Goal: Task Accomplishment & Management: Manage account settings

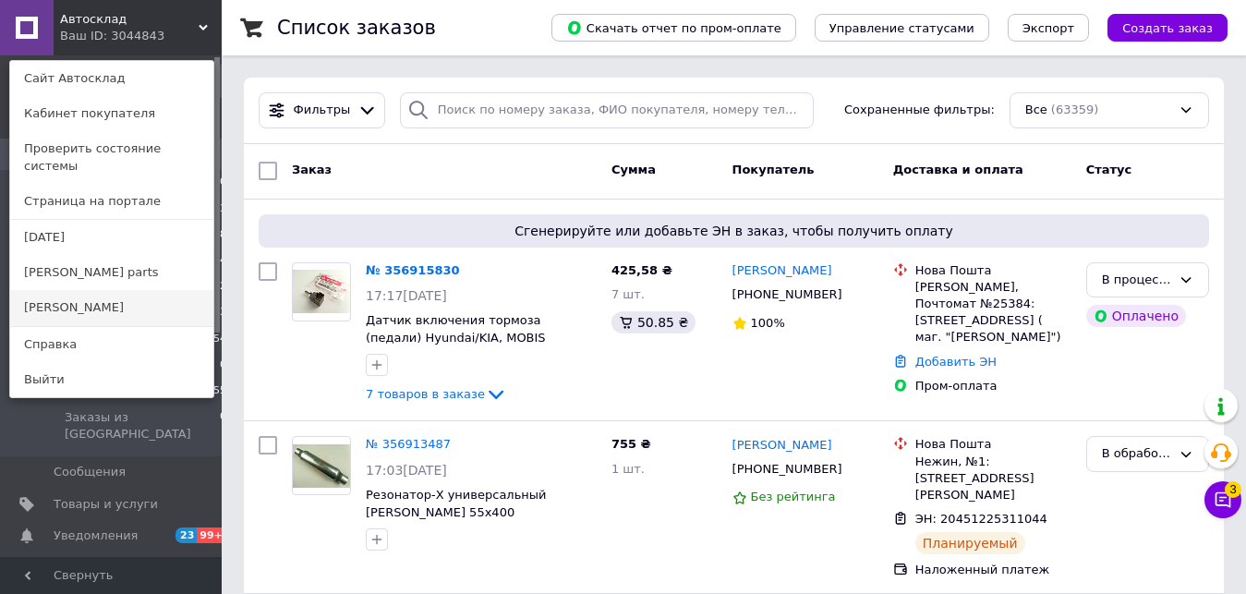
click at [90, 290] on link "[PERSON_NAME]" at bounding box center [111, 307] width 203 height 35
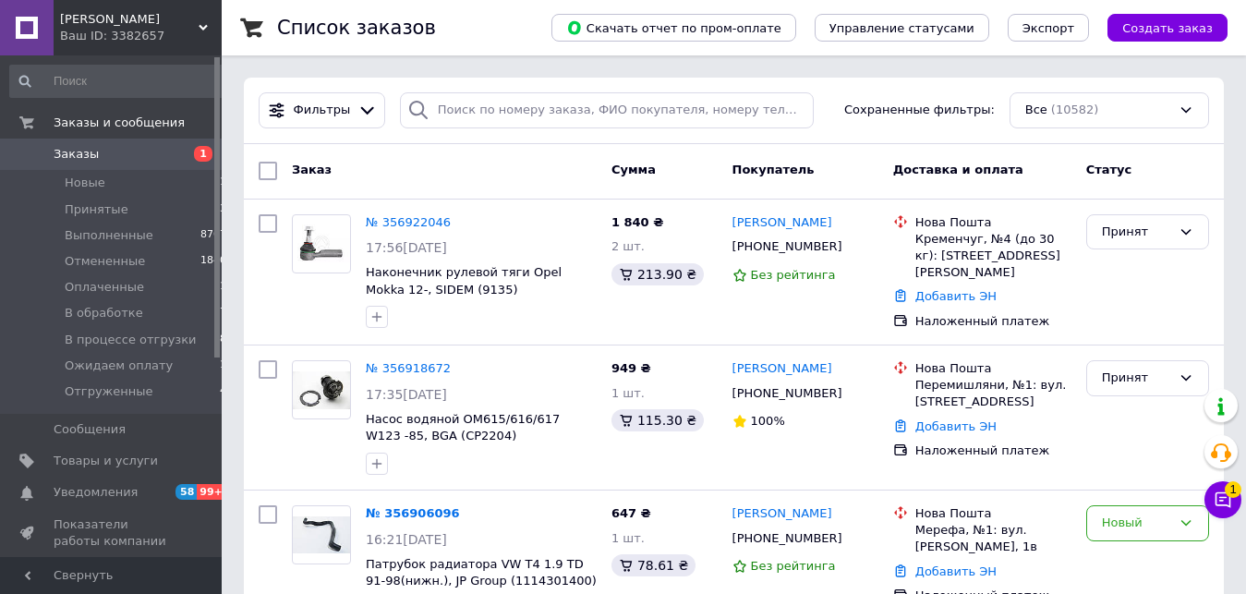
click at [175, 30] on div "Ваш ID: 3382657" at bounding box center [141, 36] width 162 height 17
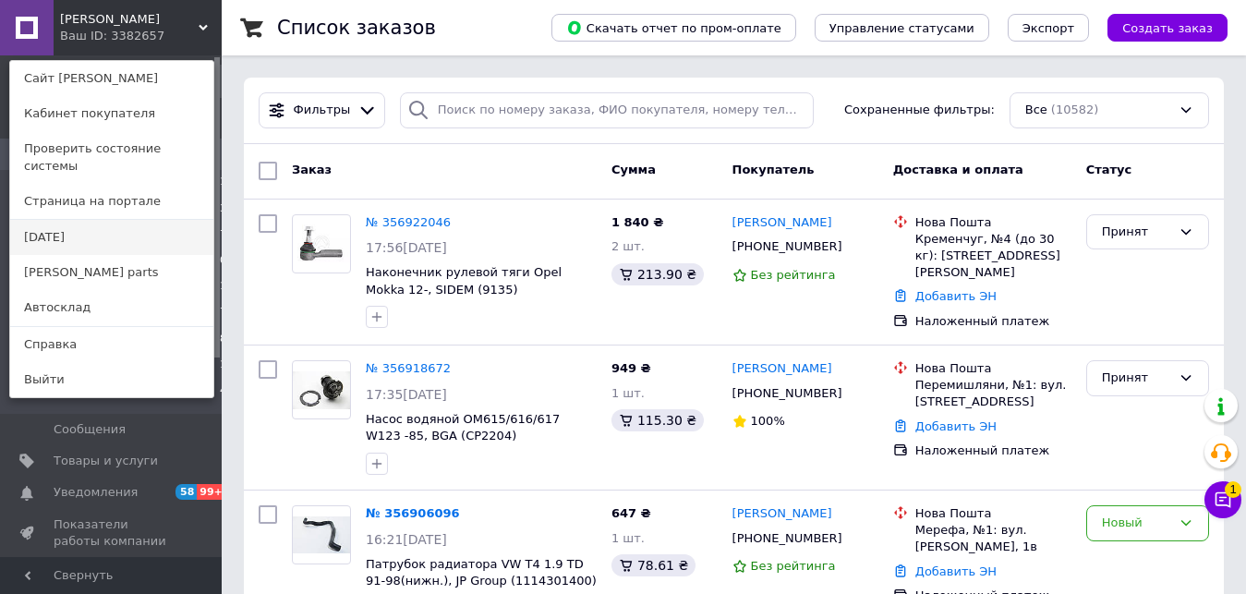
click at [113, 231] on link "[DATE]" at bounding box center [111, 237] width 203 height 35
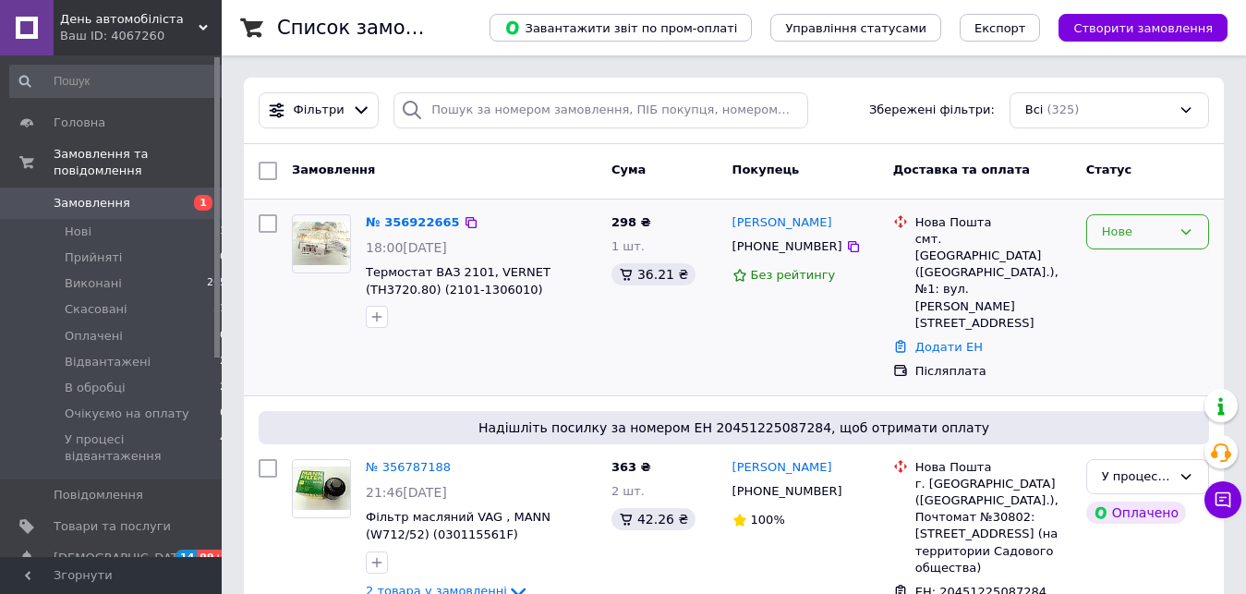
click at [1148, 234] on div "Нове" at bounding box center [1136, 232] width 69 height 19
click at [1136, 272] on li "В обробці" at bounding box center [1147, 265] width 121 height 34
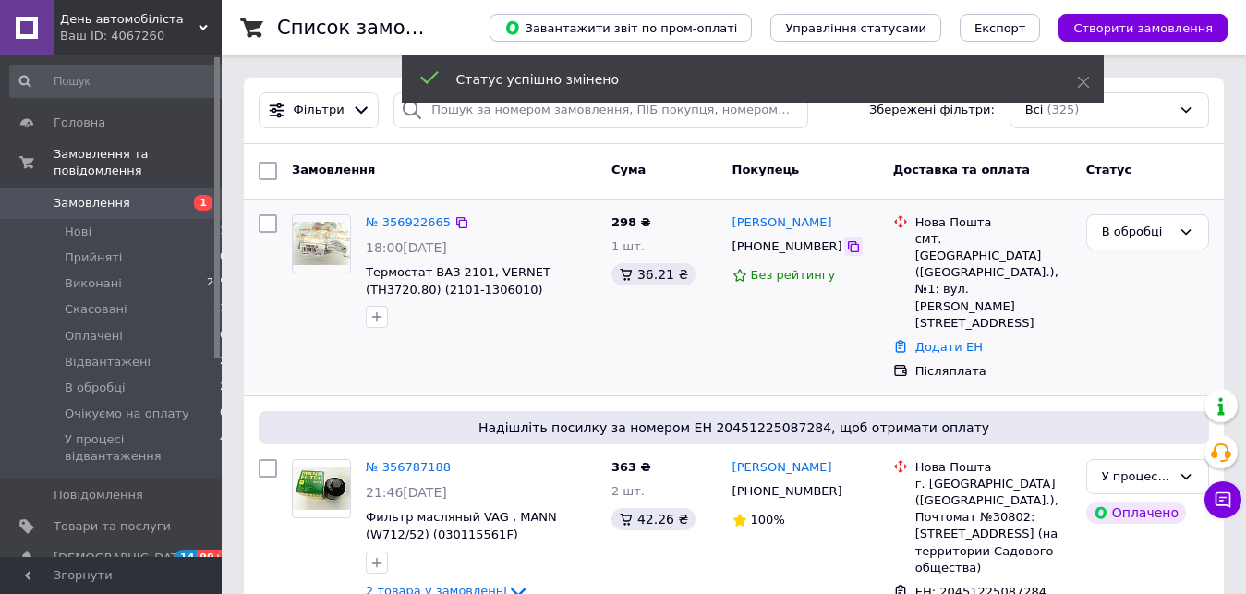
click at [846, 252] on icon at bounding box center [853, 246] width 15 height 15
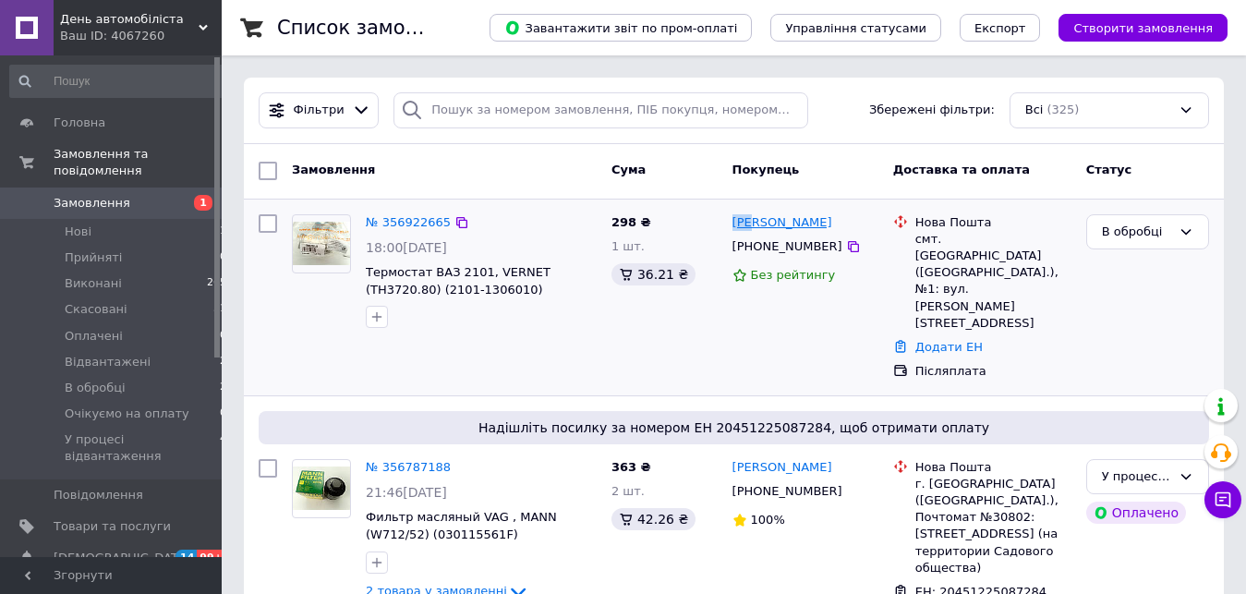
drag, startPoint x: 731, startPoint y: 205, endPoint x: 758, endPoint y: 218, distance: 29.7
click at [755, 217] on div "№ 356922665 18:00, 12.08.2025 Термостат ВАЗ 2101, VERNET (TH3720.80) (2101-1306…" at bounding box center [734, 297] width 980 height 196
click at [790, 229] on div "Іван Гуд" at bounding box center [805, 222] width 150 height 21
click at [798, 234] on div "Іван Гуд" at bounding box center [805, 222] width 150 height 21
click at [809, 245] on div "+380669812270" at bounding box center [786, 247] width 117 height 24
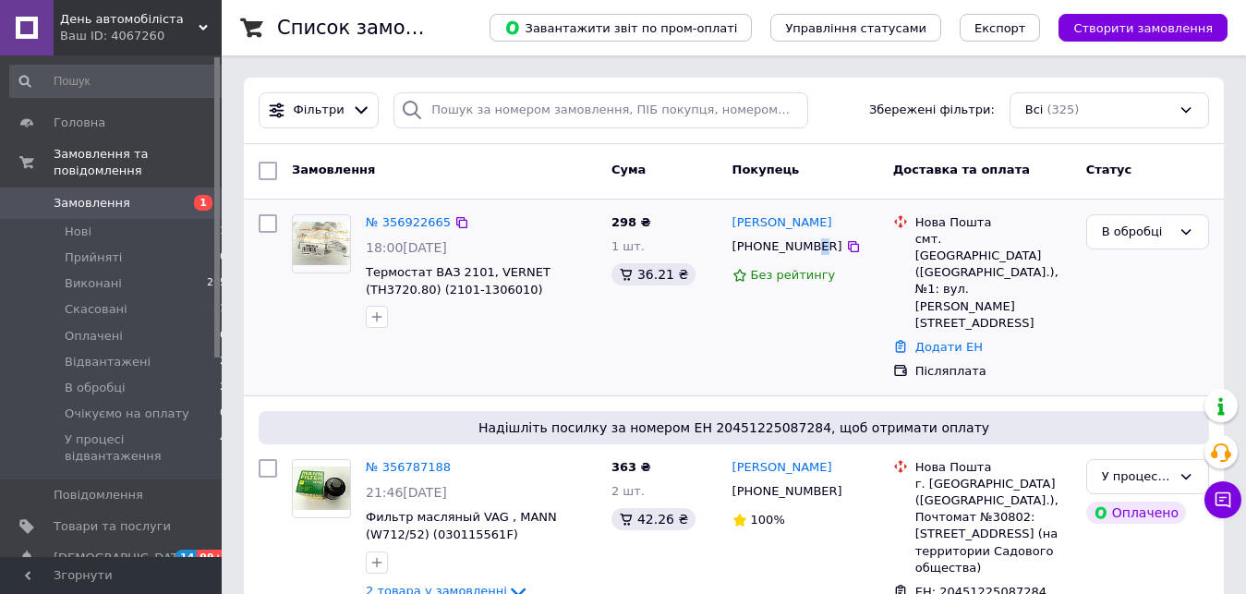
click at [811, 246] on div "+380669812270" at bounding box center [786, 247] width 117 height 24
click at [722, 200] on div "№ 356922665 18:00, 12.08.2025 Термостат ВАЗ 2101, VERNET (TH3720.80) (2101-1306…" at bounding box center [734, 297] width 980 height 196
click at [730, 209] on div "№ 356922665 18:00, 12.08.2025 Термостат ВАЗ 2101, VERNET (TH3720.80) (2101-1306…" at bounding box center [734, 297] width 980 height 196
click at [735, 211] on div "Іван Гуд +380669812270 Без рейтингу" at bounding box center [805, 297] width 161 height 181
click at [738, 213] on div "Іван Гуд" at bounding box center [781, 222] width 103 height 21
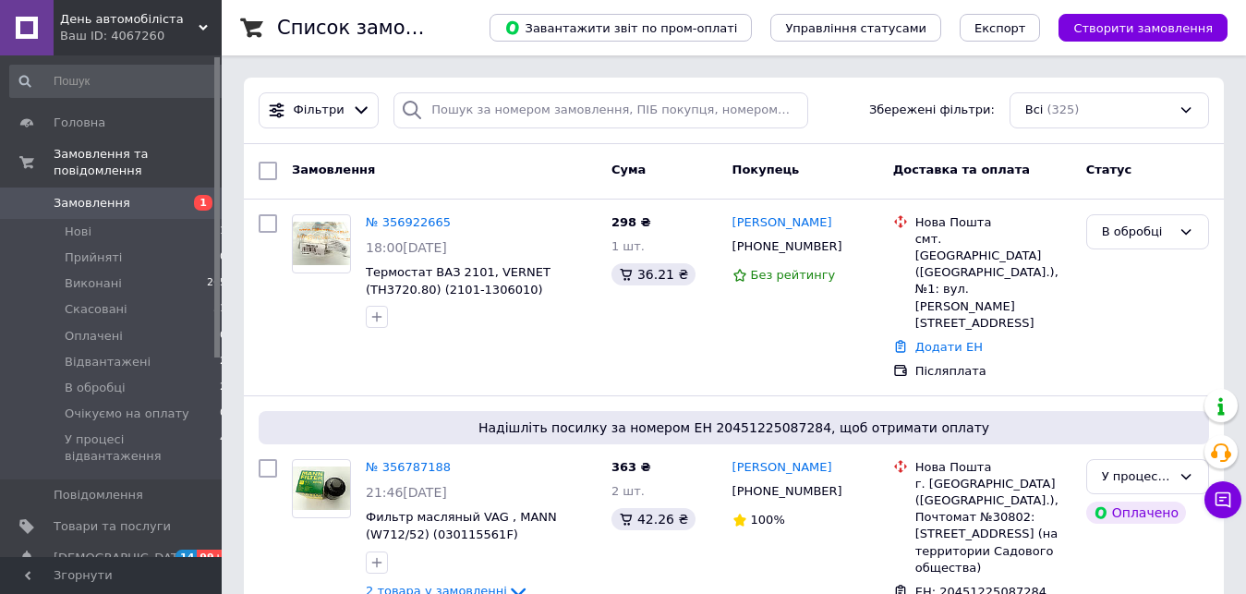
click at [770, 224] on link "Іван Гуд" at bounding box center [782, 223] width 100 height 18
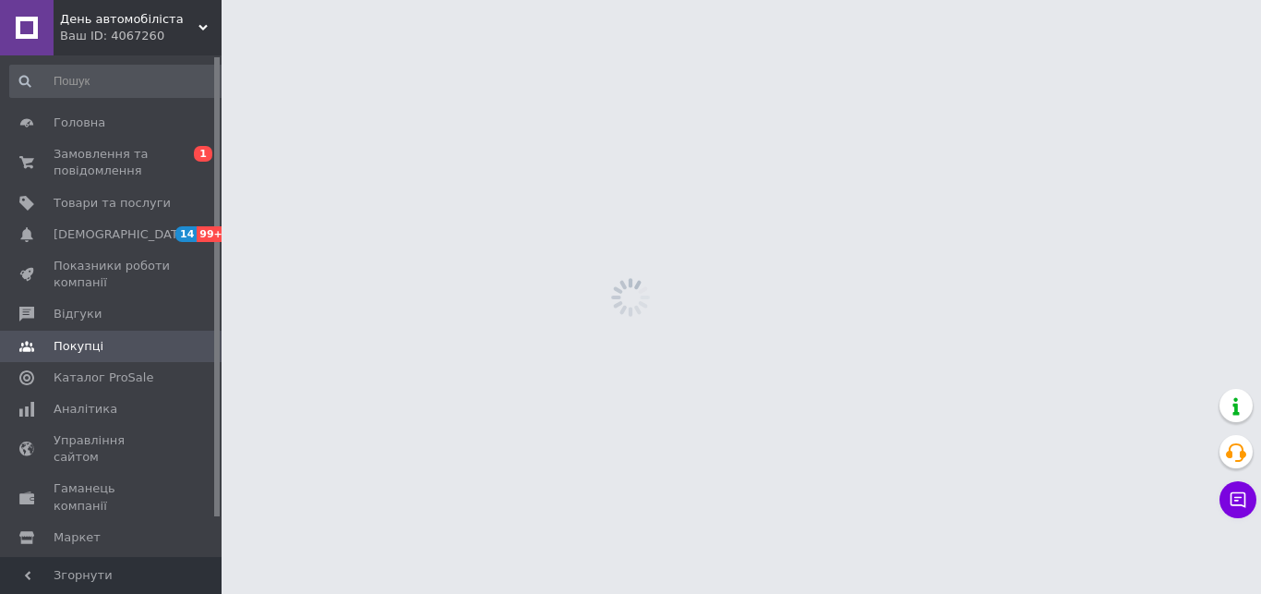
drag, startPoint x: 790, startPoint y: 232, endPoint x: 806, endPoint y: 239, distance: 17.3
click at [806, 0] on html "День автомобіліста Ваш ID: 4067260 Сайт День автомобіліста Кабінет покупця Пере…" at bounding box center [630, 0] width 1261 height 0
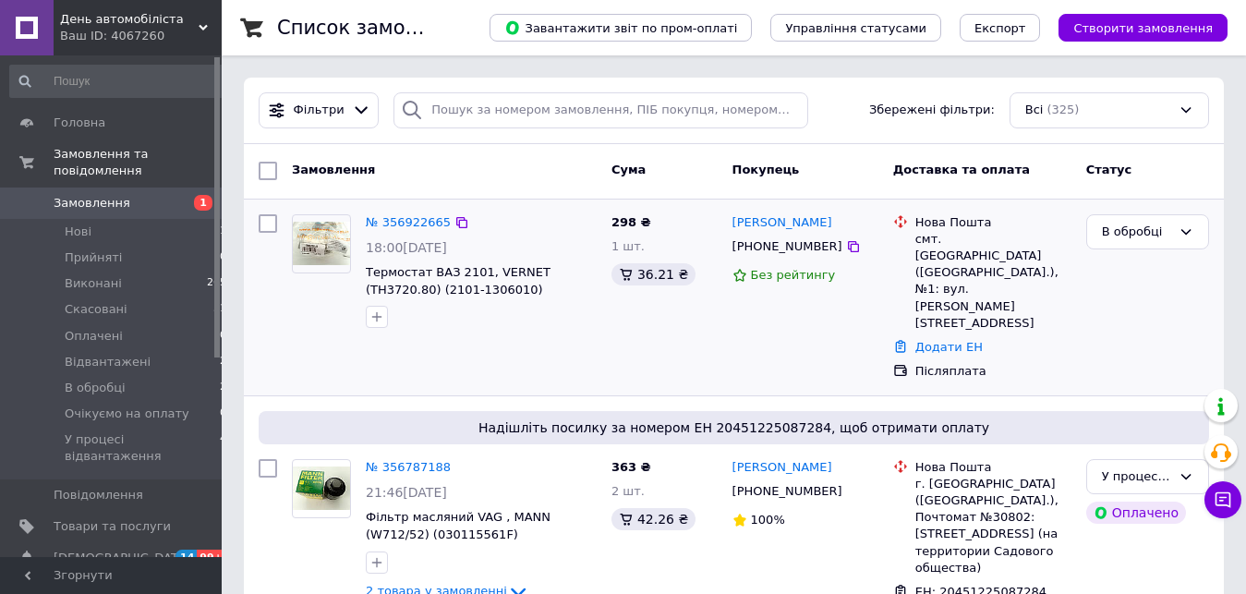
drag, startPoint x: 719, startPoint y: 211, endPoint x: 733, endPoint y: 215, distance: 14.6
click at [720, 211] on div "298 ₴ 1 шт. 36.21 ₴" at bounding box center [664, 297] width 121 height 181
drag, startPoint x: 733, startPoint y: 215, endPoint x: 814, endPoint y: 247, distance: 87.4
click at [814, 247] on div "Іван Гуд +380669812270 Без рейтингу" at bounding box center [805, 297] width 161 height 181
drag, startPoint x: 916, startPoint y: 238, endPoint x: 939, endPoint y: 267, distance: 36.8
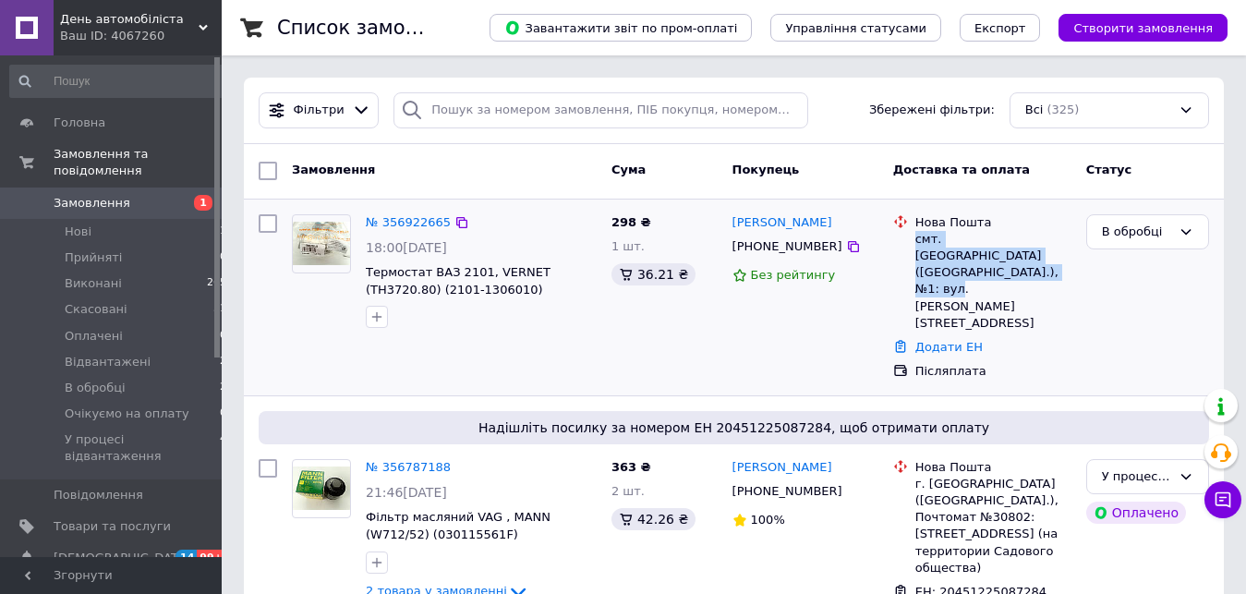
click at [939, 267] on div "смт. Захарівка (Одеська обл.), №1: вул. Шосейна, 44а" at bounding box center [993, 281] width 156 height 101
copy div "смт. Захарівка (Одеська обл.), №1: вул. Шосейна, 44а"
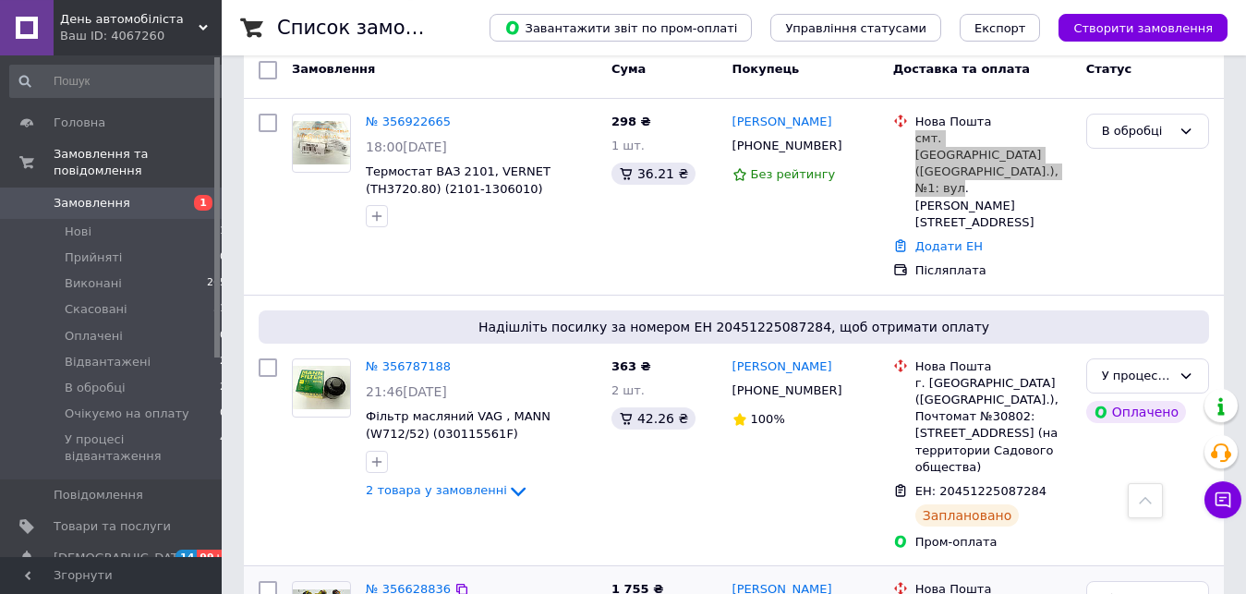
scroll to position [94, 0]
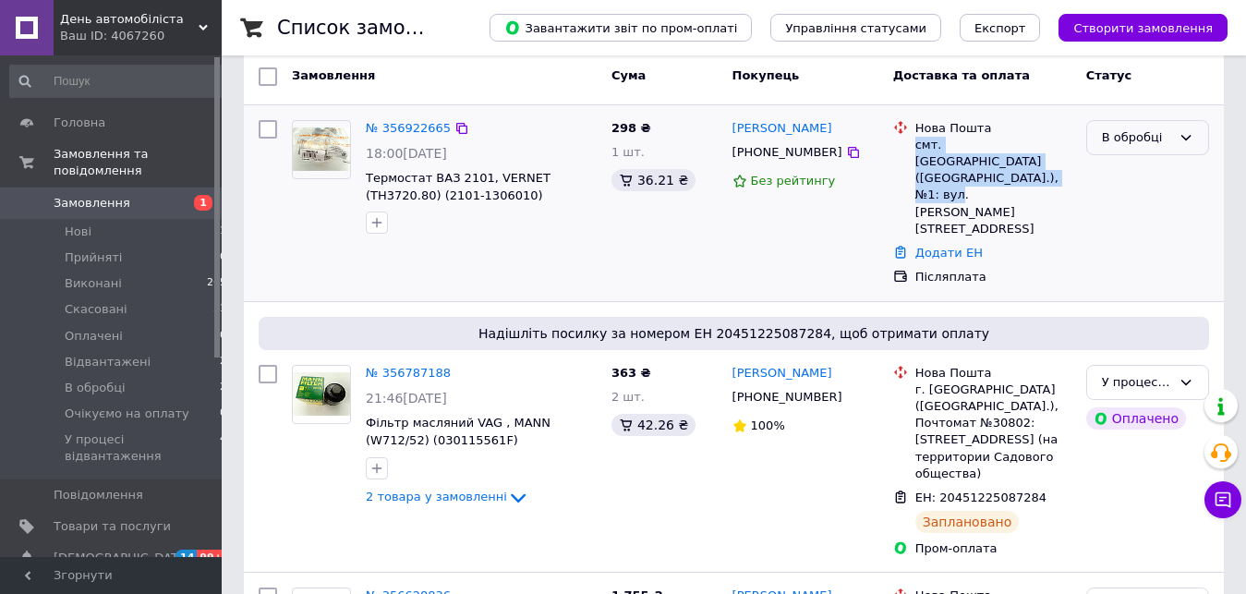
click at [1166, 142] on div "В обробці" at bounding box center [1136, 137] width 69 height 19
click at [1136, 259] on li "У процесі відвантаження" at bounding box center [1147, 276] width 121 height 72
